Goal: Transaction & Acquisition: Purchase product/service

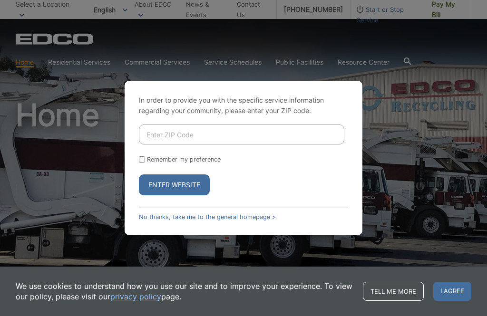
click at [144, 163] on input "Remember my preference" at bounding box center [142, 160] width 6 height 6
checkbox input "true"
click at [204, 145] on input "Enter ZIP Code" at bounding box center [242, 135] width 206 height 20
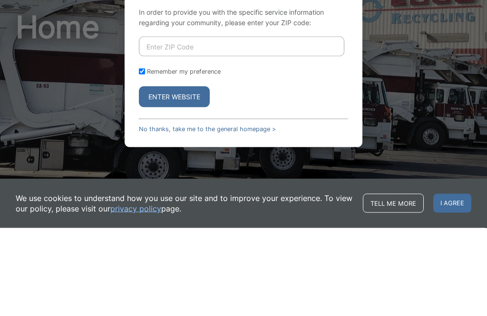
type input "92007"
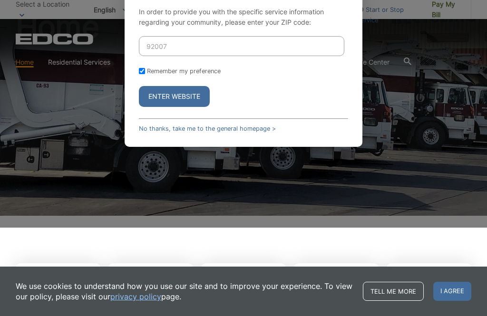
click at [197, 107] on button "Enter Website" at bounding box center [174, 96] width 71 height 21
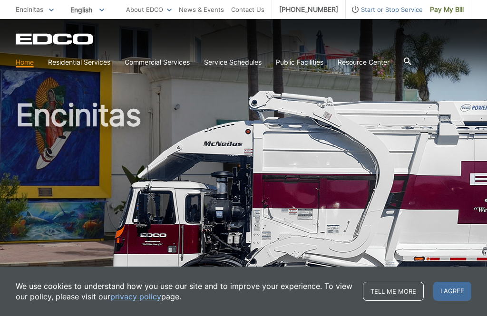
click at [30, 13] on span "Encinitas" at bounding box center [30, 9] width 28 height 8
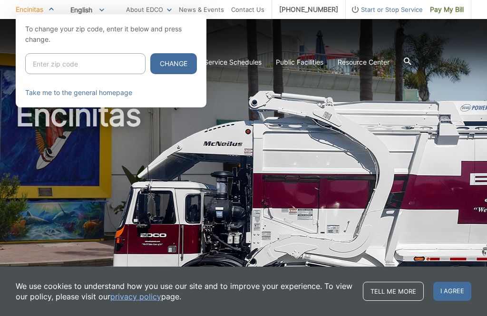
click at [230, 43] on div at bounding box center [243, 172] width 487 height 316
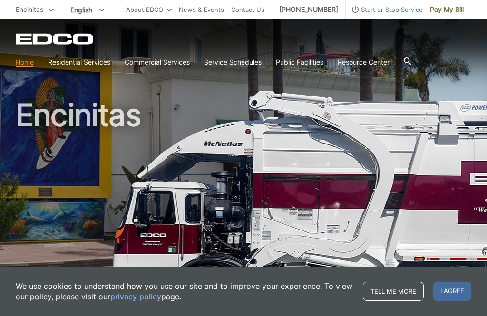
click at [450, 8] on span "Pay My Bill" at bounding box center [447, 9] width 34 height 10
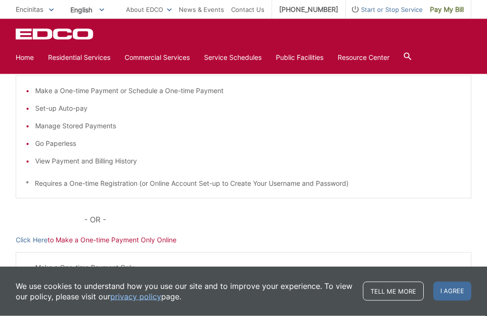
scroll to position [185, 0]
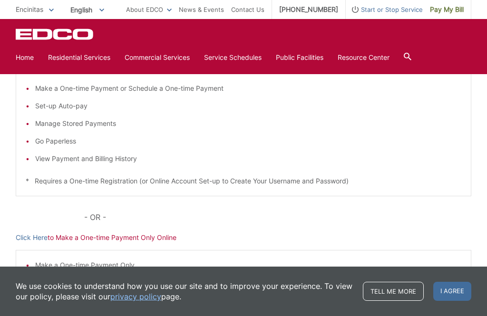
click at [149, 240] on p "Click Here to Make a One-time Payment Only Online" at bounding box center [244, 238] width 456 height 10
click at [46, 234] on link "Click Here" at bounding box center [32, 238] width 32 height 10
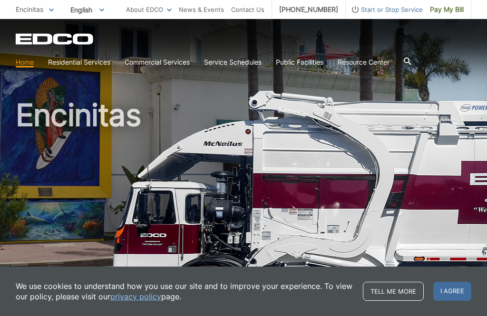
click at [449, 13] on span "Pay My Bill" at bounding box center [447, 9] width 34 height 10
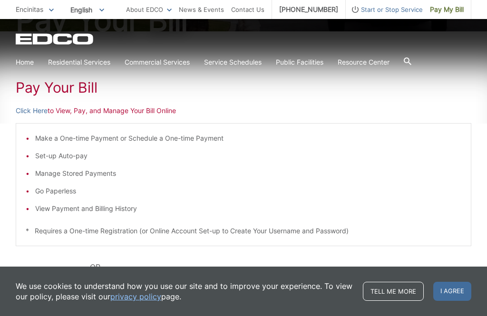
scroll to position [136, 0]
click at [30, 113] on link "Click Here" at bounding box center [32, 110] width 32 height 10
